Goal: Navigation & Orientation: Find specific page/section

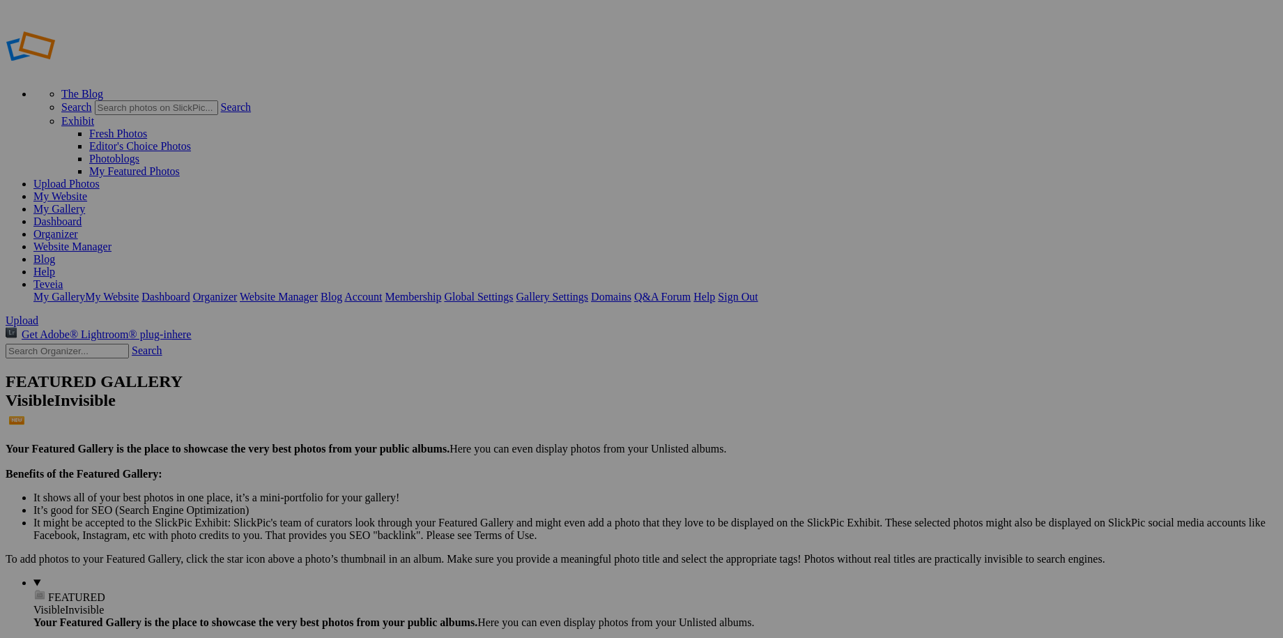
click at [87, 190] on link "My Website" at bounding box center [60, 196] width 54 height 12
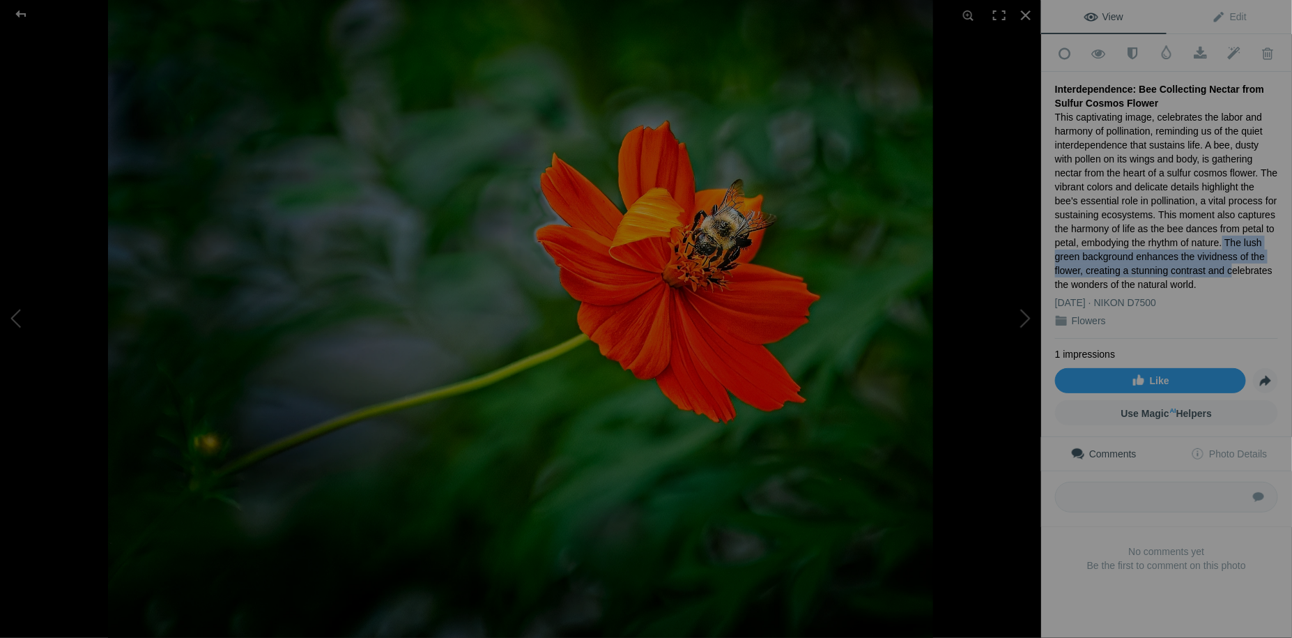
drag, startPoint x: 1213, startPoint y: 238, endPoint x: 1220, endPoint y: 270, distance: 33.0
click at [1220, 270] on div "This captivating image, celebrates the labor and harmony of pollination, remind…" at bounding box center [1166, 200] width 223 height 181
drag, startPoint x: 1220, startPoint y: 270, endPoint x: 1146, endPoint y: 238, distance: 80.9
click at [1146, 238] on div "This captivating image, celebrates the labor and harmony of pollination, remind…" at bounding box center [1166, 200] width 223 height 181
